Goal: Consume media (video, audio): Consume media (video, audio)

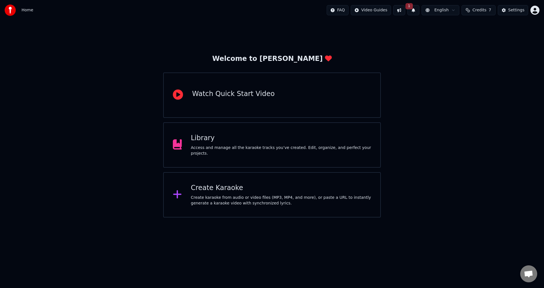
click at [415, 11] on button "1" at bounding box center [414, 10] width 12 height 10
click at [513, 40] on div "Welcome to Youka Watch Quick Start Video Library Access and manage all the kara…" at bounding box center [272, 118] width 544 height 197
click at [262, 152] on div "Access and manage all the karaoke tracks you’ve created. Edit, organize, and pe…" at bounding box center [281, 150] width 181 height 11
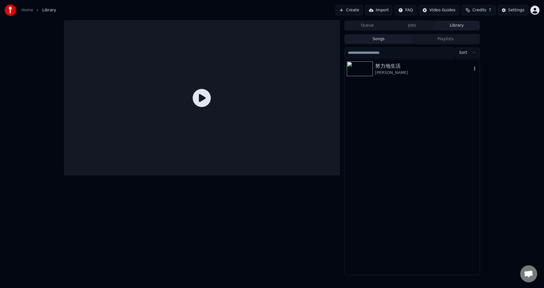
click at [381, 69] on div "努力地生活" at bounding box center [423, 66] width 97 height 8
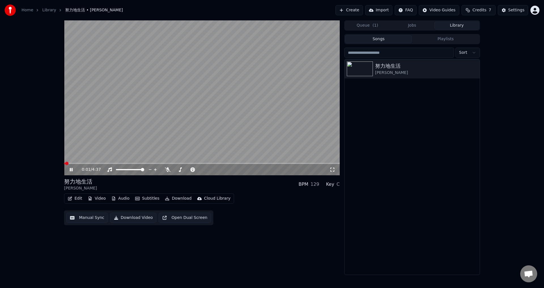
click at [71, 170] on icon at bounding box center [75, 170] width 13 height 5
click at [69, 170] on icon at bounding box center [75, 170] width 13 height 5
click at [76, 163] on span at bounding box center [202, 163] width 276 height 1
click at [82, 163] on span at bounding box center [202, 163] width 276 height 1
click at [89, 164] on span at bounding box center [202, 163] width 276 height 1
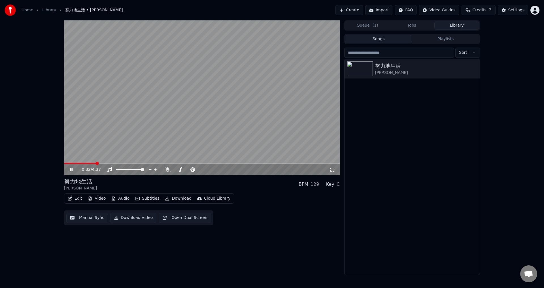
click at [96, 164] on span at bounding box center [202, 163] width 276 height 1
click at [166, 169] on icon at bounding box center [168, 170] width 6 height 5
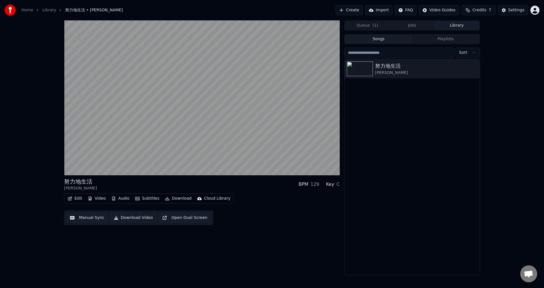
click at [174, 199] on button "Download" at bounding box center [178, 199] width 31 height 8
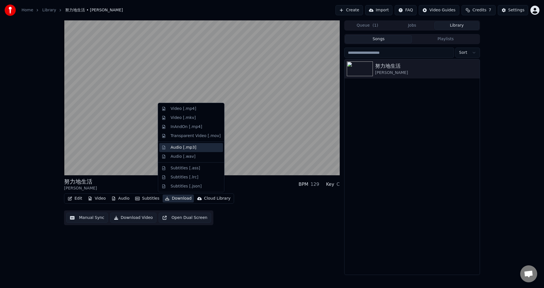
click at [188, 147] on div "Audio [.mp3]" at bounding box center [184, 148] width 26 height 6
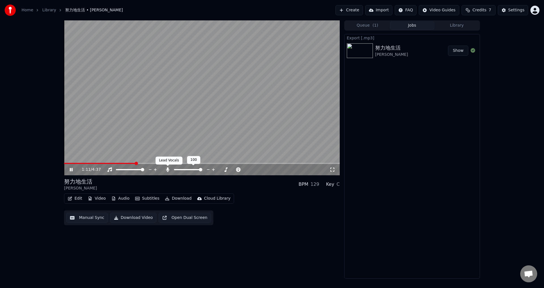
click at [170, 171] on icon at bounding box center [168, 170] width 6 height 5
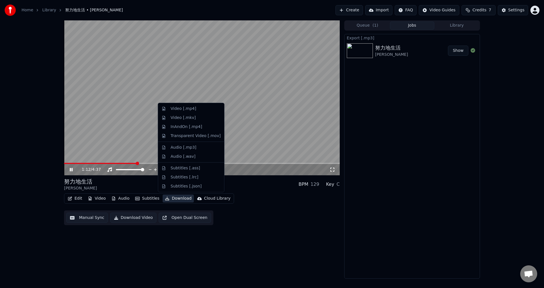
click at [173, 197] on button "Download" at bounding box center [178, 199] width 31 height 8
click at [180, 148] on div "Audio [.mp3]" at bounding box center [184, 148] width 26 height 6
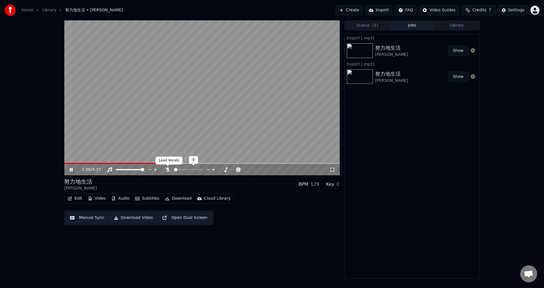
click at [167, 170] on icon at bounding box center [168, 170] width 6 height 5
click at [197, 165] on div "2:07 / 4:37" at bounding box center [202, 169] width 276 height 11
click at [197, 164] on div "2:08 / 4:37" at bounding box center [202, 169] width 276 height 11
click at [199, 164] on span at bounding box center [202, 163] width 276 height 1
click at [204, 162] on video at bounding box center [202, 97] width 276 height 155
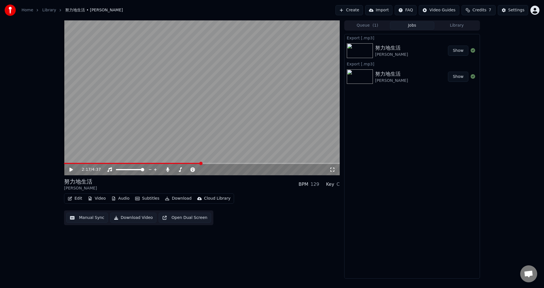
click at [204, 164] on div "2:17 / 4:37" at bounding box center [202, 169] width 276 height 11
click at [204, 142] on video at bounding box center [202, 97] width 276 height 155
click at [239, 163] on span at bounding box center [153, 163] width 179 height 1
click at [72, 172] on icon at bounding box center [75, 170] width 13 height 5
click at [478, 10] on span "Credits" at bounding box center [479, 10] width 14 height 6
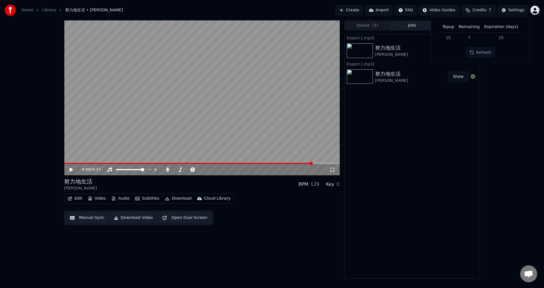
click at [485, 52] on button "Refresh" at bounding box center [480, 52] width 29 height 10
click at [485, 10] on span "Credits" at bounding box center [479, 10] width 14 height 6
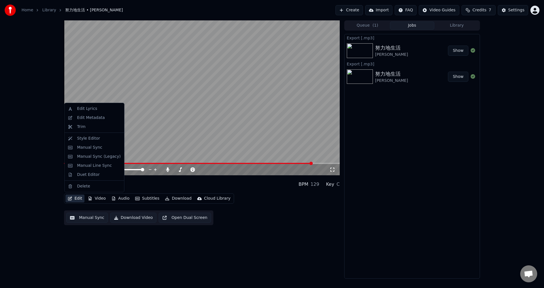
click at [76, 199] on button "Edit" at bounding box center [74, 199] width 19 height 8
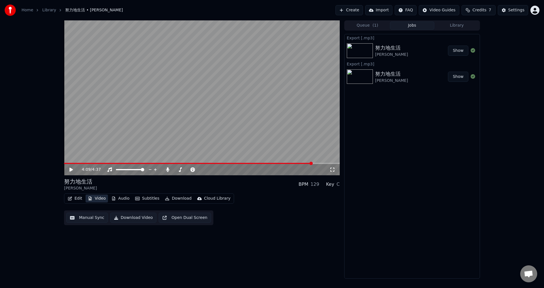
click at [92, 200] on icon "button" at bounding box center [90, 199] width 5 height 4
click at [96, 201] on button "Video" at bounding box center [97, 199] width 22 height 8
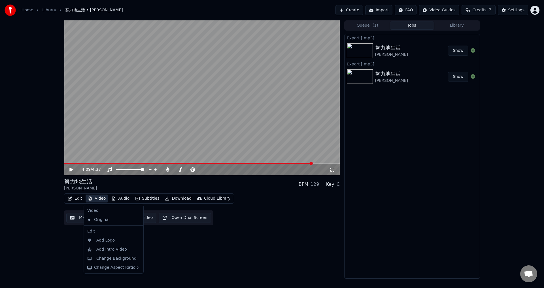
click at [168, 244] on div "4:09 / 4:37 努力地生活 [PERSON_NAME] BPM 129 Key C Edit Video Audio Subtitles Downlo…" at bounding box center [202, 149] width 276 height 258
